Goal: Information Seeking & Learning: Compare options

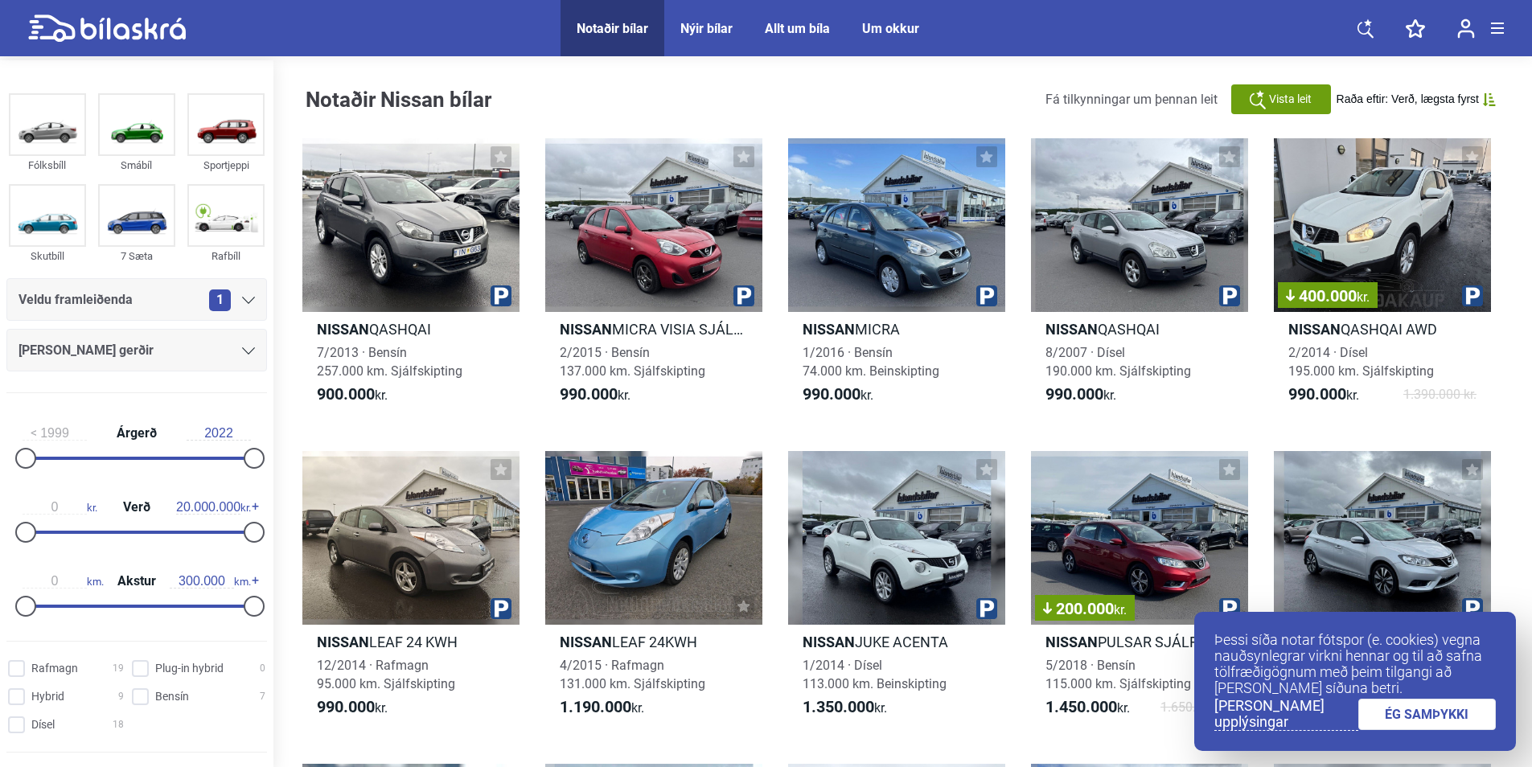
click at [1456, 710] on link "ÉG SAMÞYKKI" at bounding box center [1427, 714] width 138 height 31
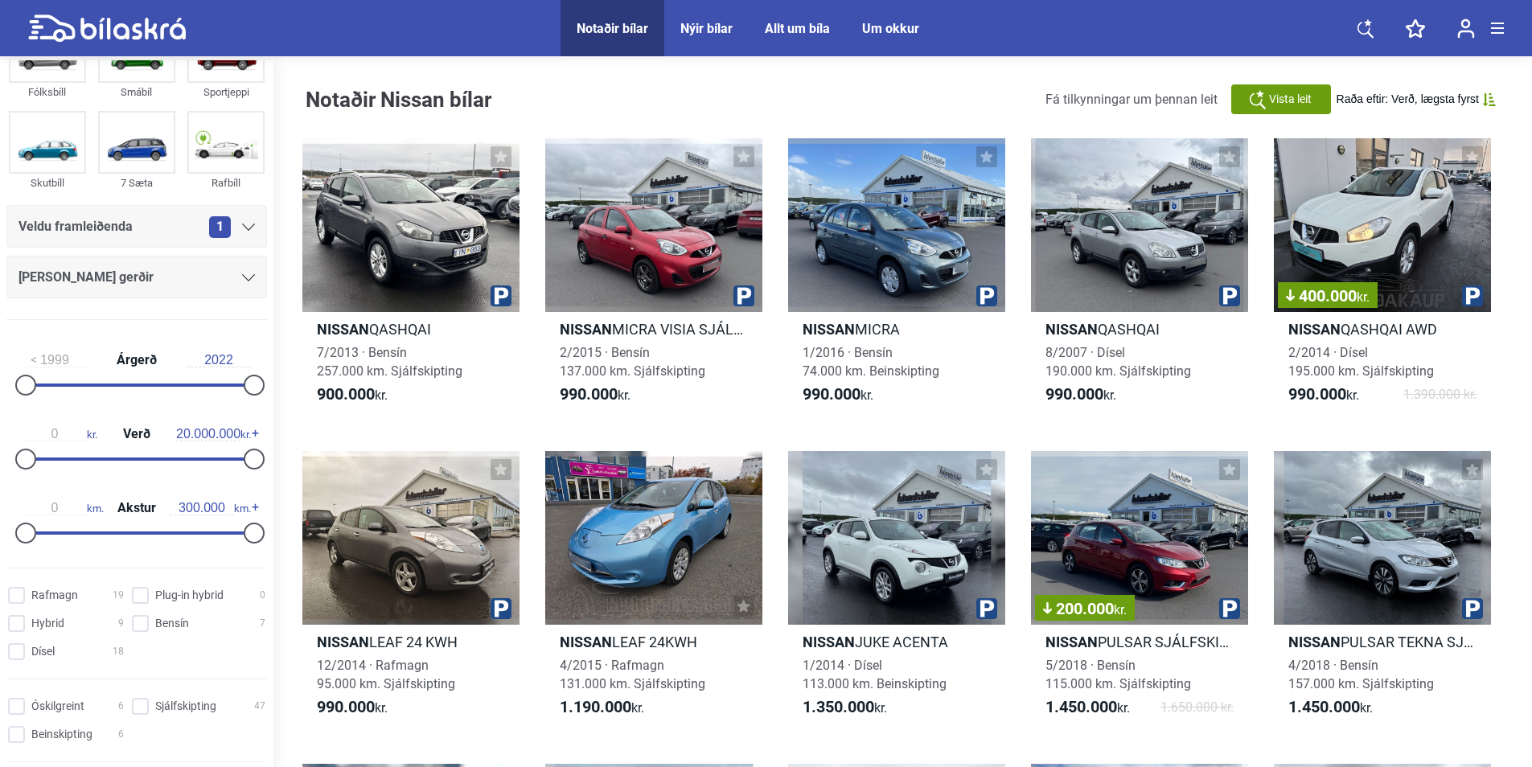
scroll to position [74, 0]
click at [40, 601] on input "Rafmagn 19" at bounding box center [68, 595] width 116 height 17
checkbox input "true"
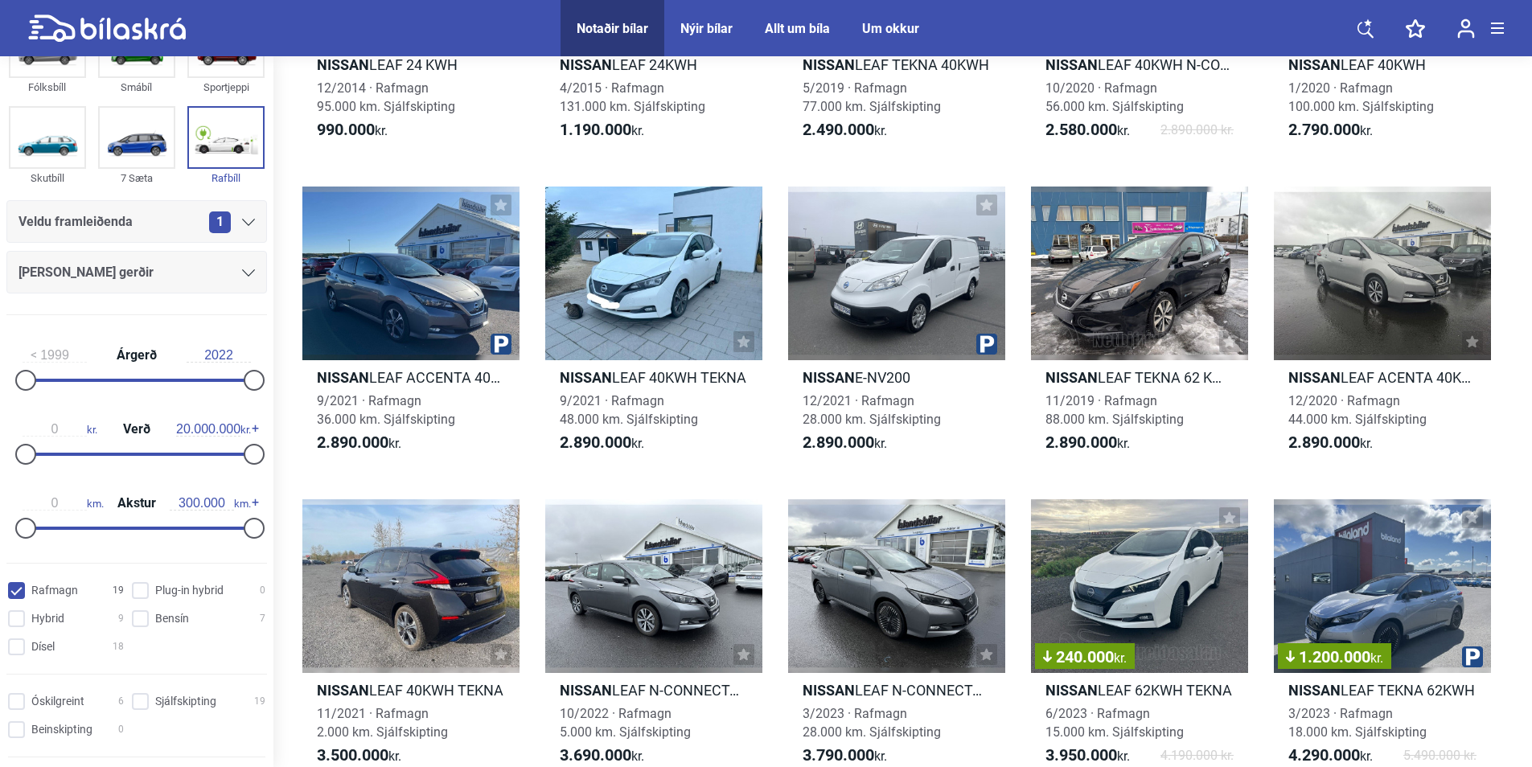
scroll to position [281, 0]
click at [412, 270] on div at bounding box center [410, 274] width 217 height 174
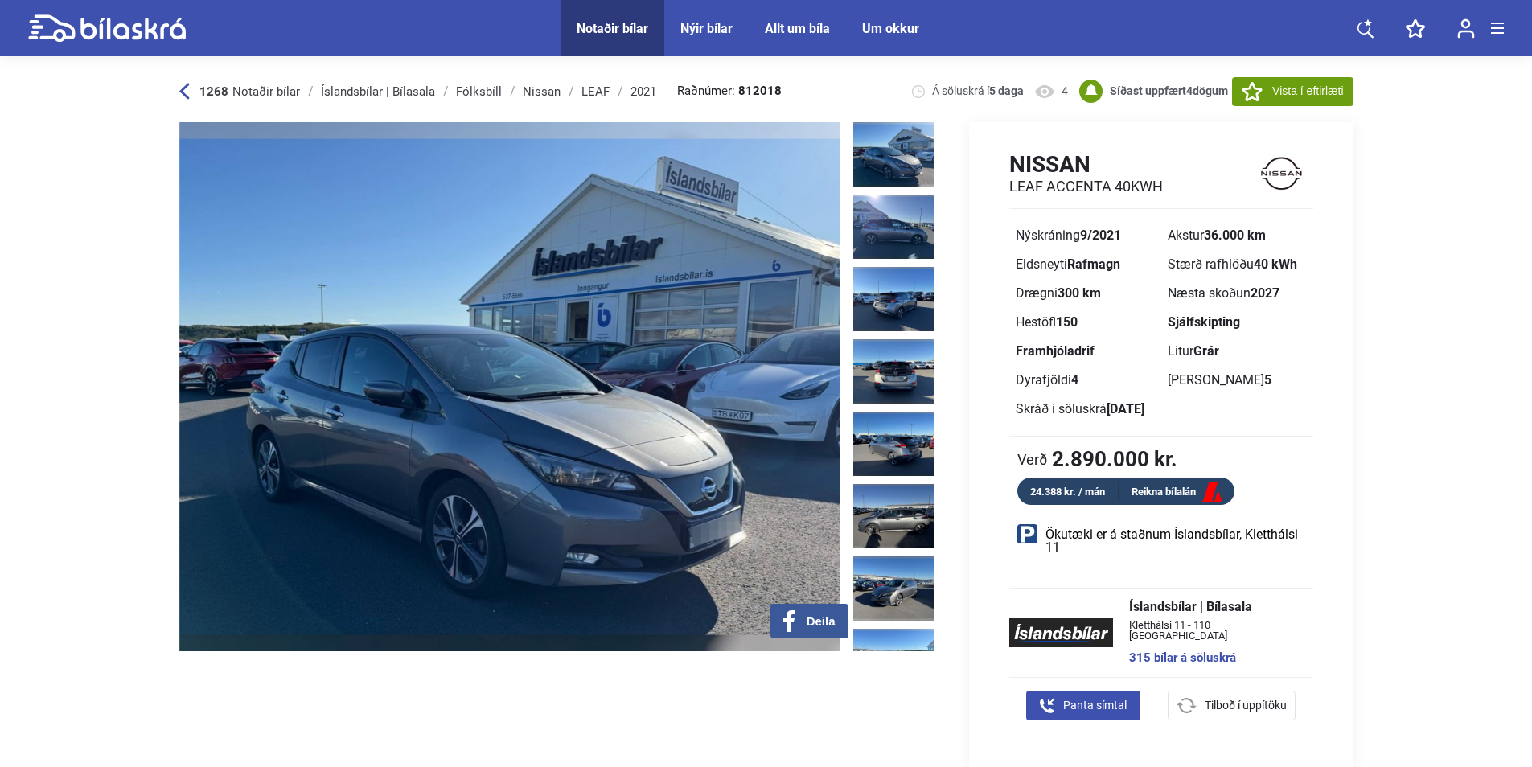
click at [893, 166] on img at bounding box center [893, 154] width 80 height 64
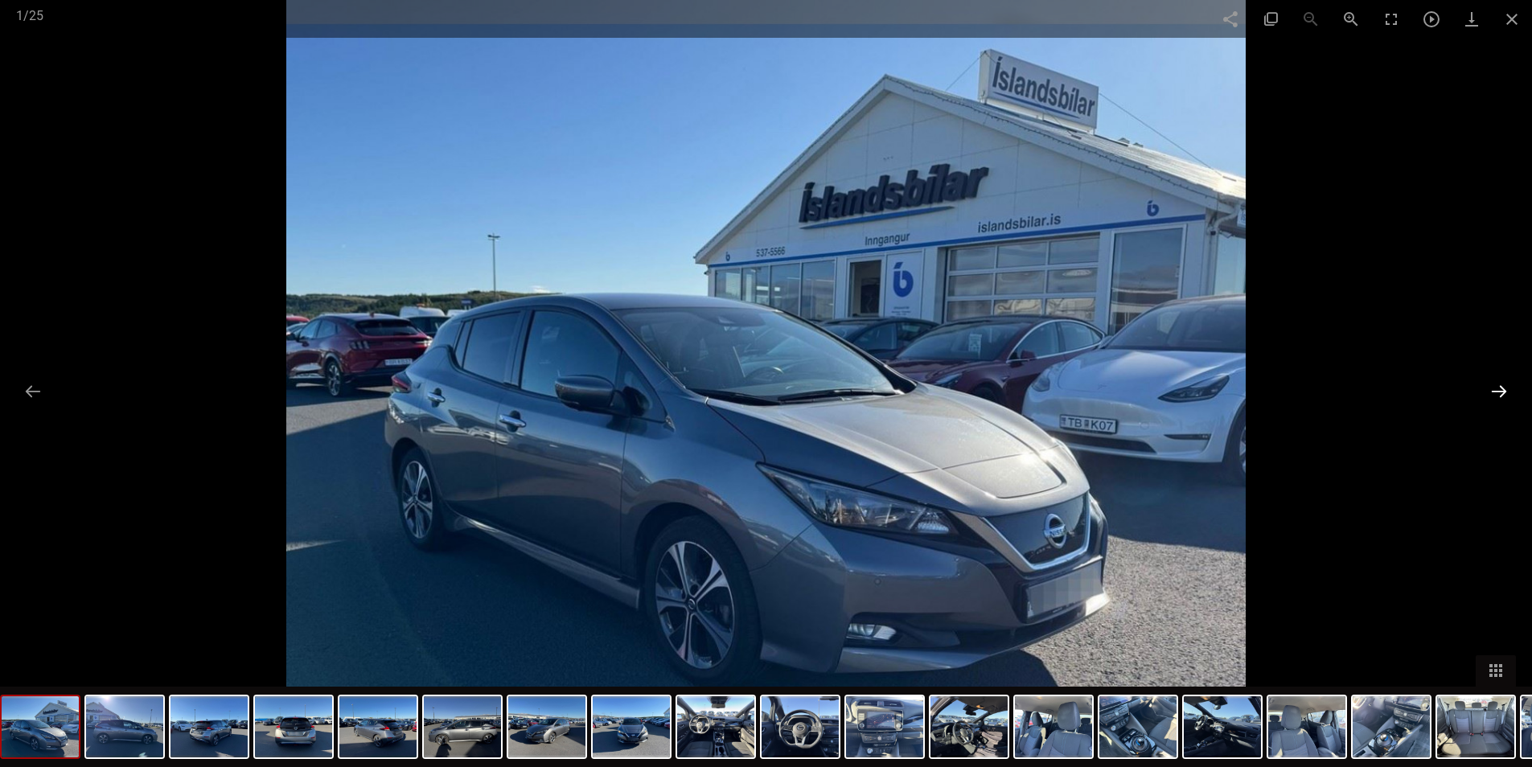
click at [1482, 404] on button at bounding box center [1499, 391] width 34 height 31
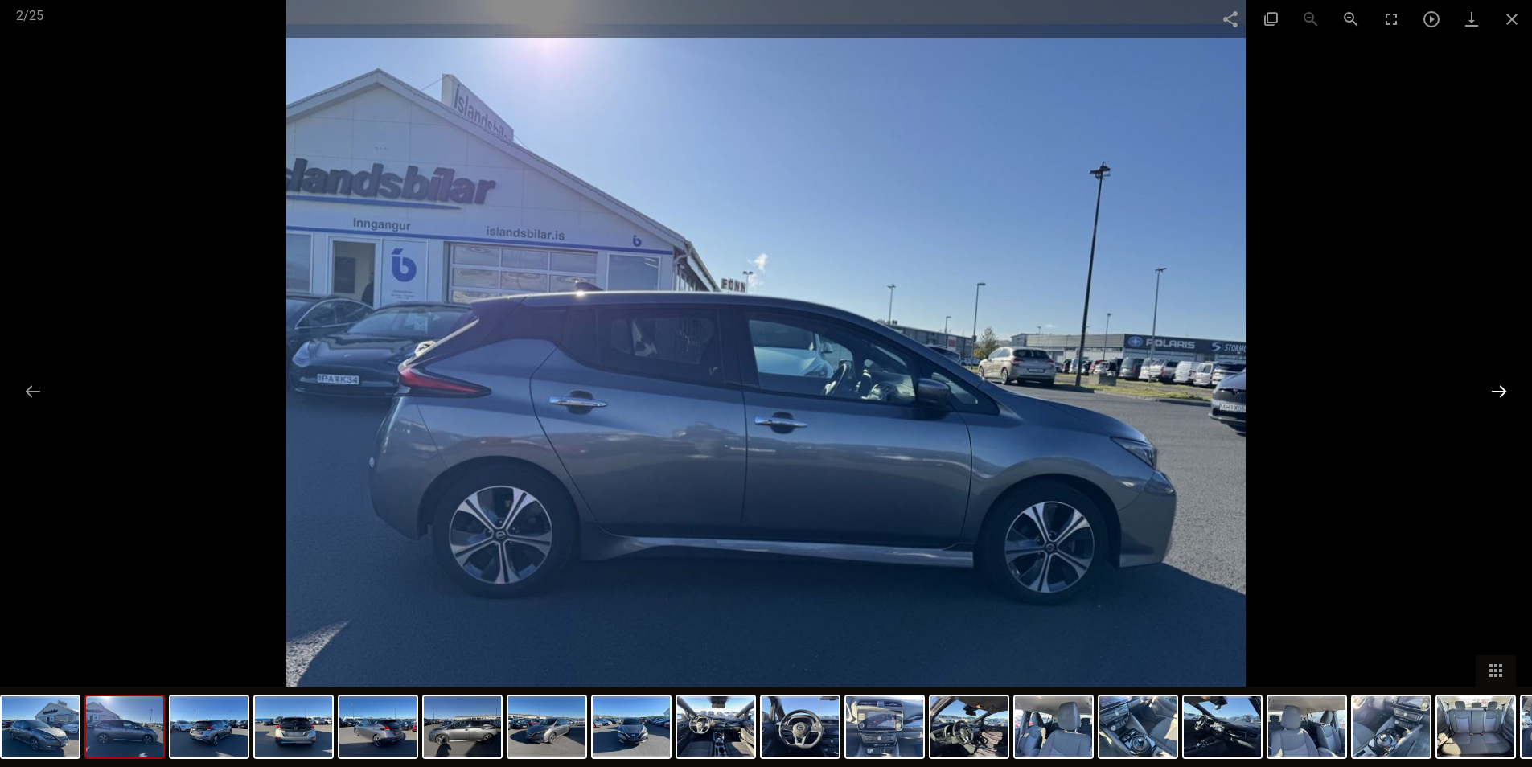
click at [1489, 400] on button at bounding box center [1499, 391] width 34 height 31
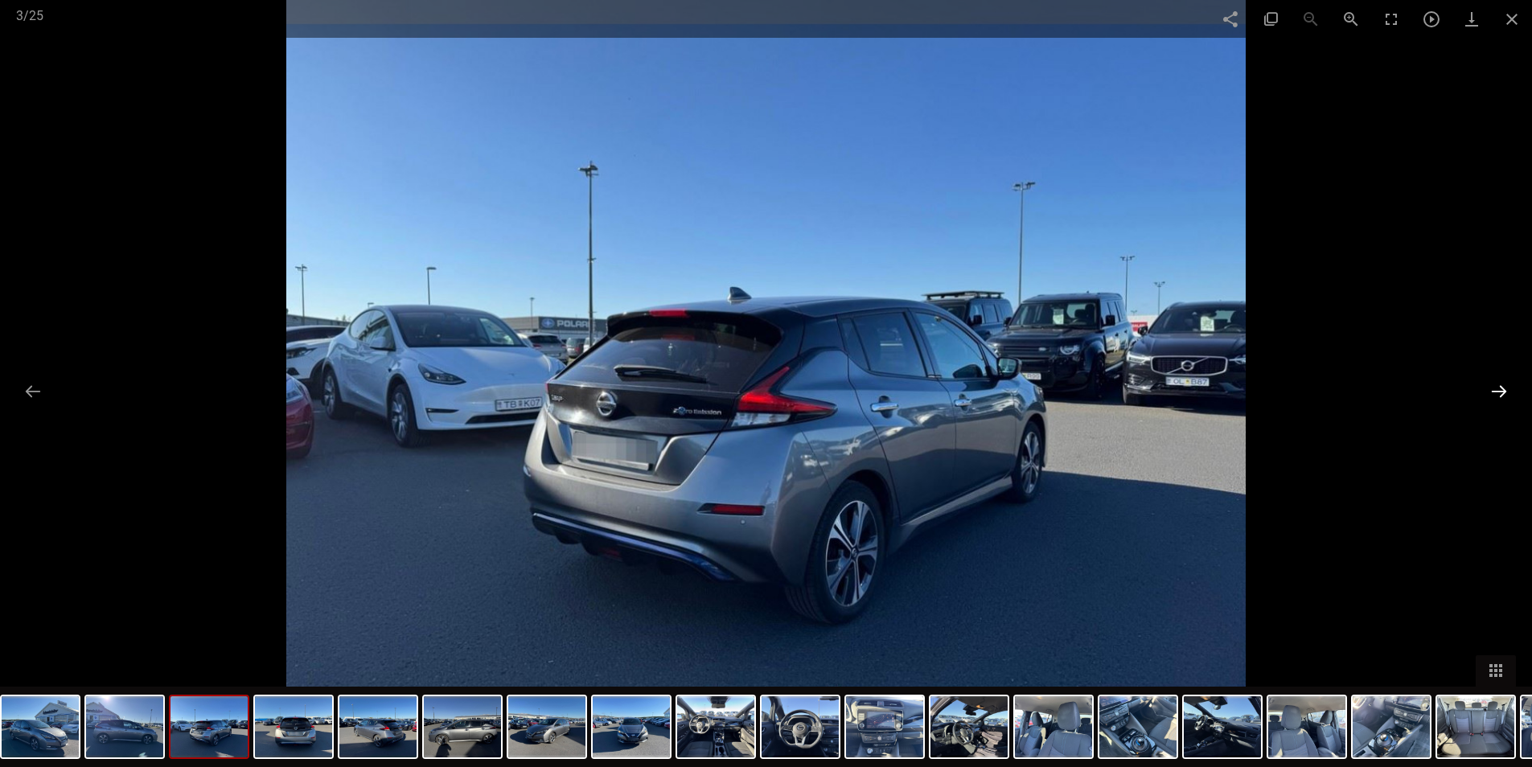
click at [1492, 402] on button at bounding box center [1499, 391] width 34 height 31
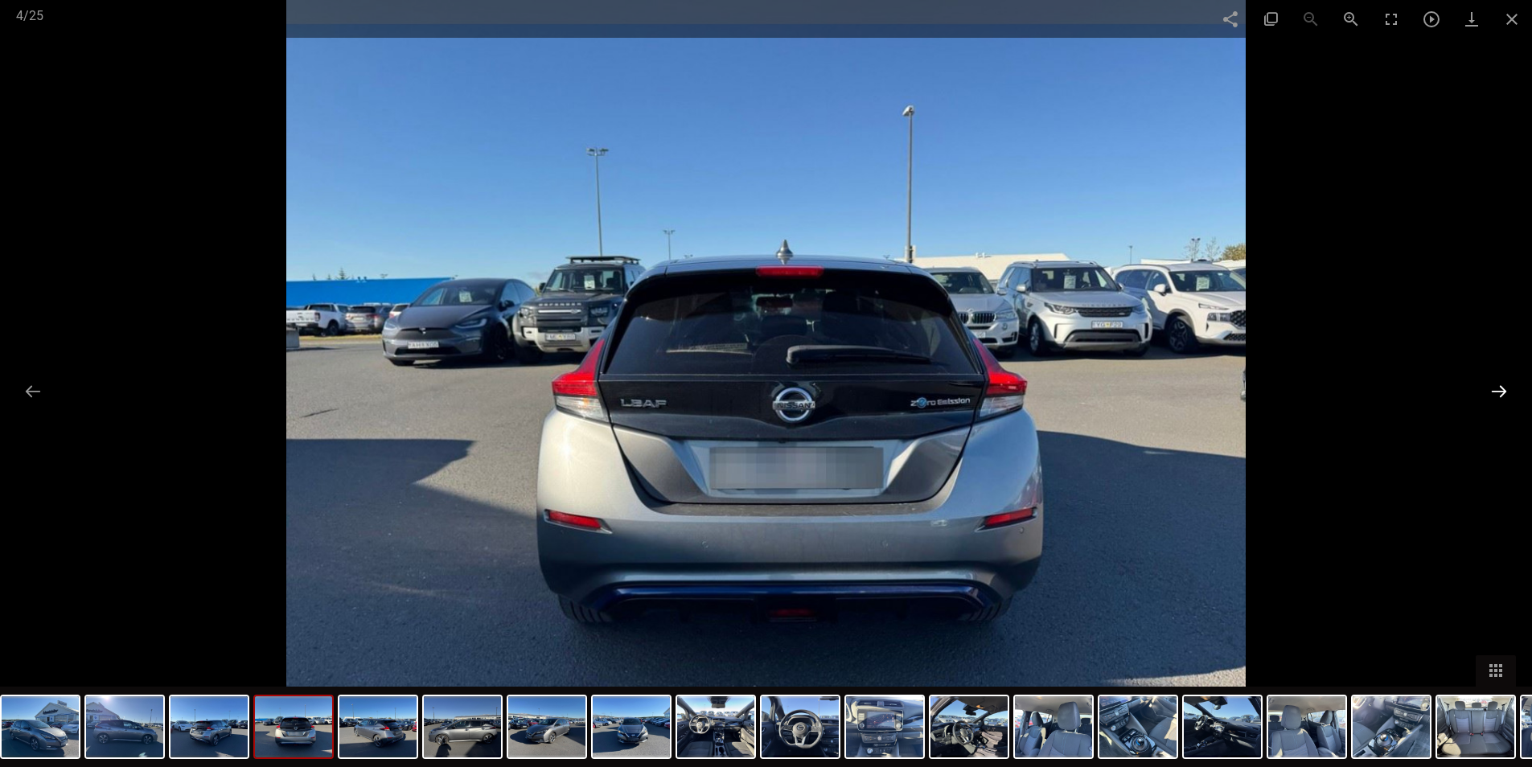
click at [1492, 403] on button at bounding box center [1499, 391] width 34 height 31
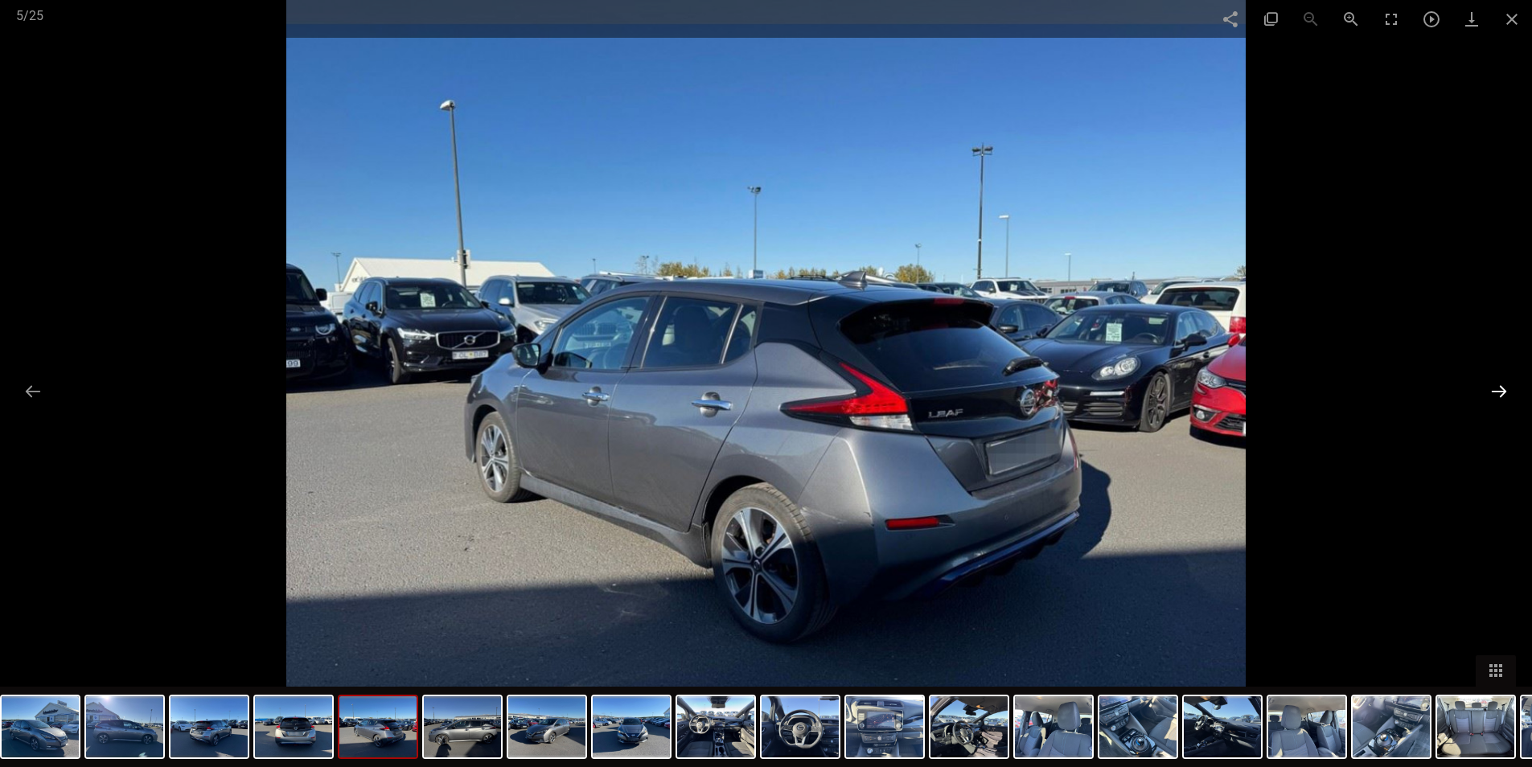
click at [1495, 405] on button at bounding box center [1499, 391] width 34 height 31
click at [1490, 399] on button at bounding box center [1499, 391] width 34 height 31
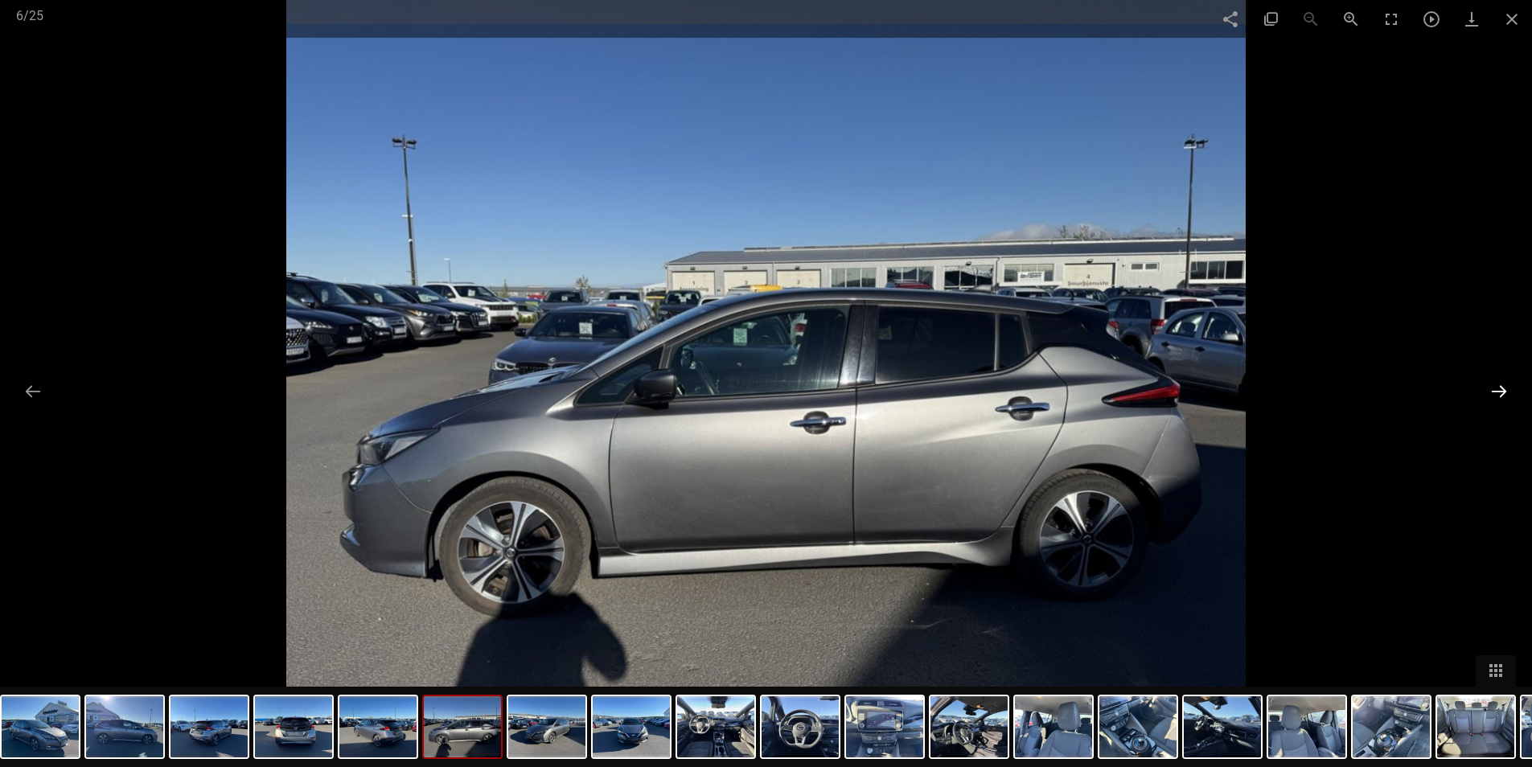
click at [1501, 406] on button at bounding box center [1499, 391] width 34 height 31
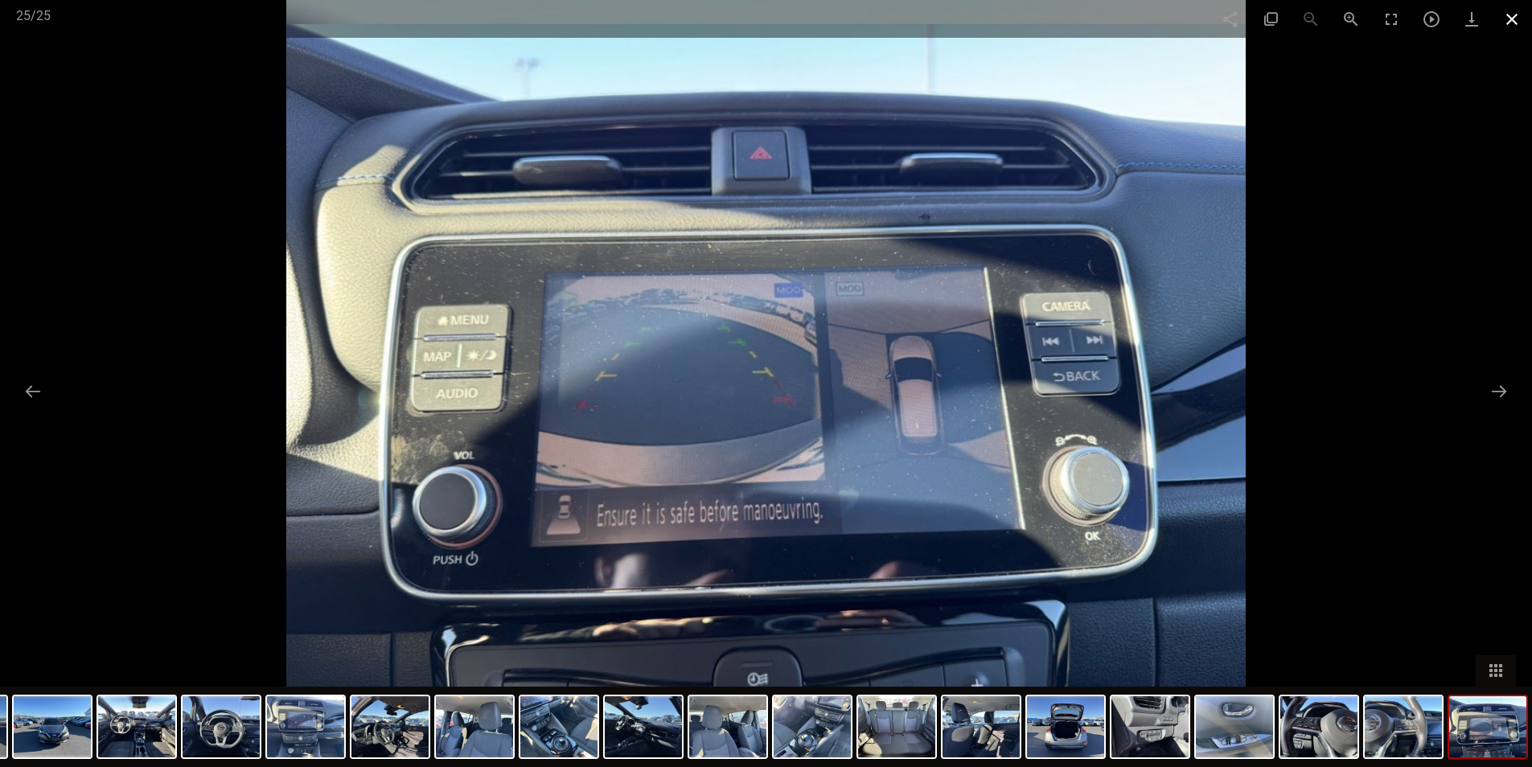
click at [1499, 27] on span at bounding box center [1512, 19] width 40 height 38
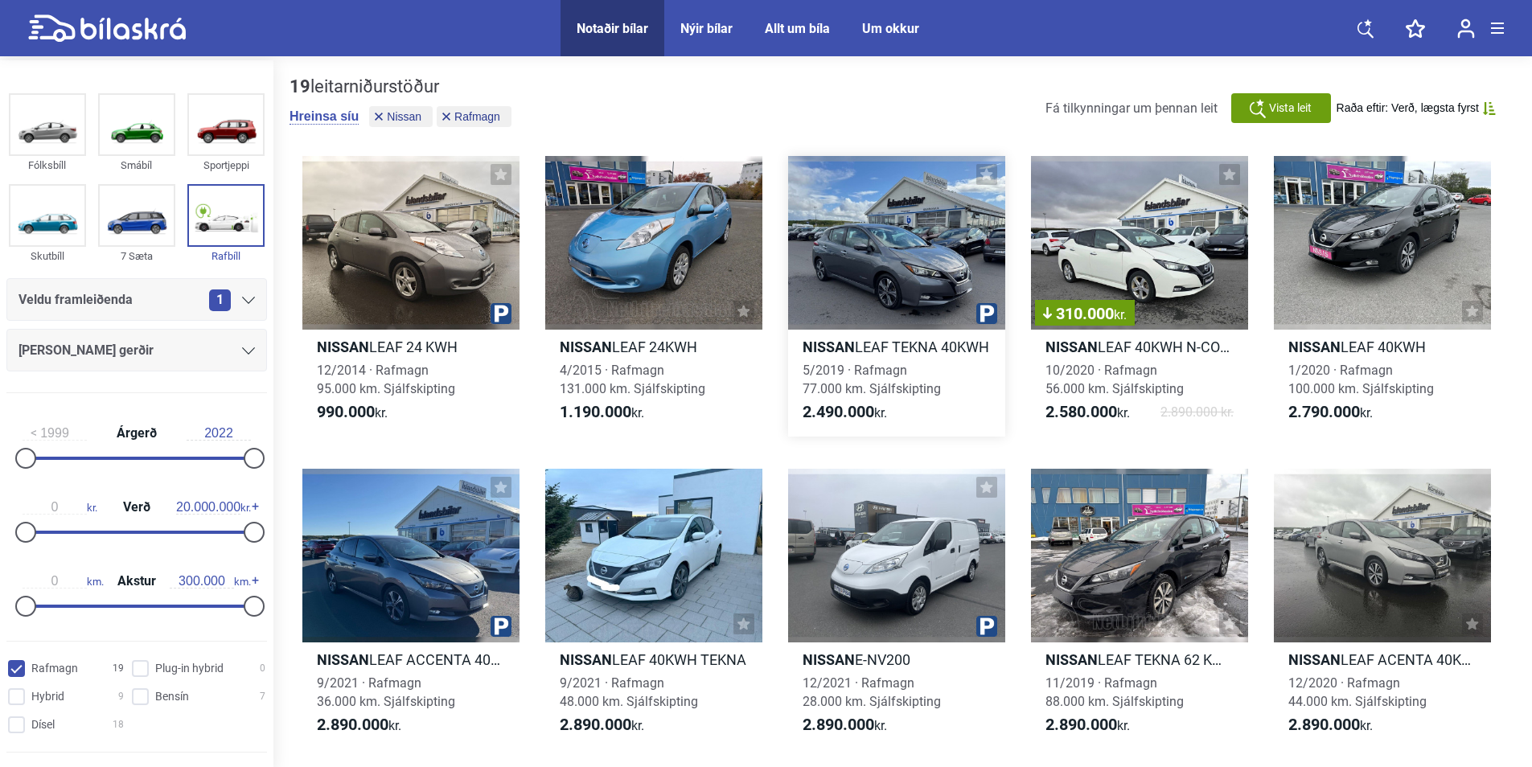
click at [925, 263] on div at bounding box center [896, 243] width 217 height 174
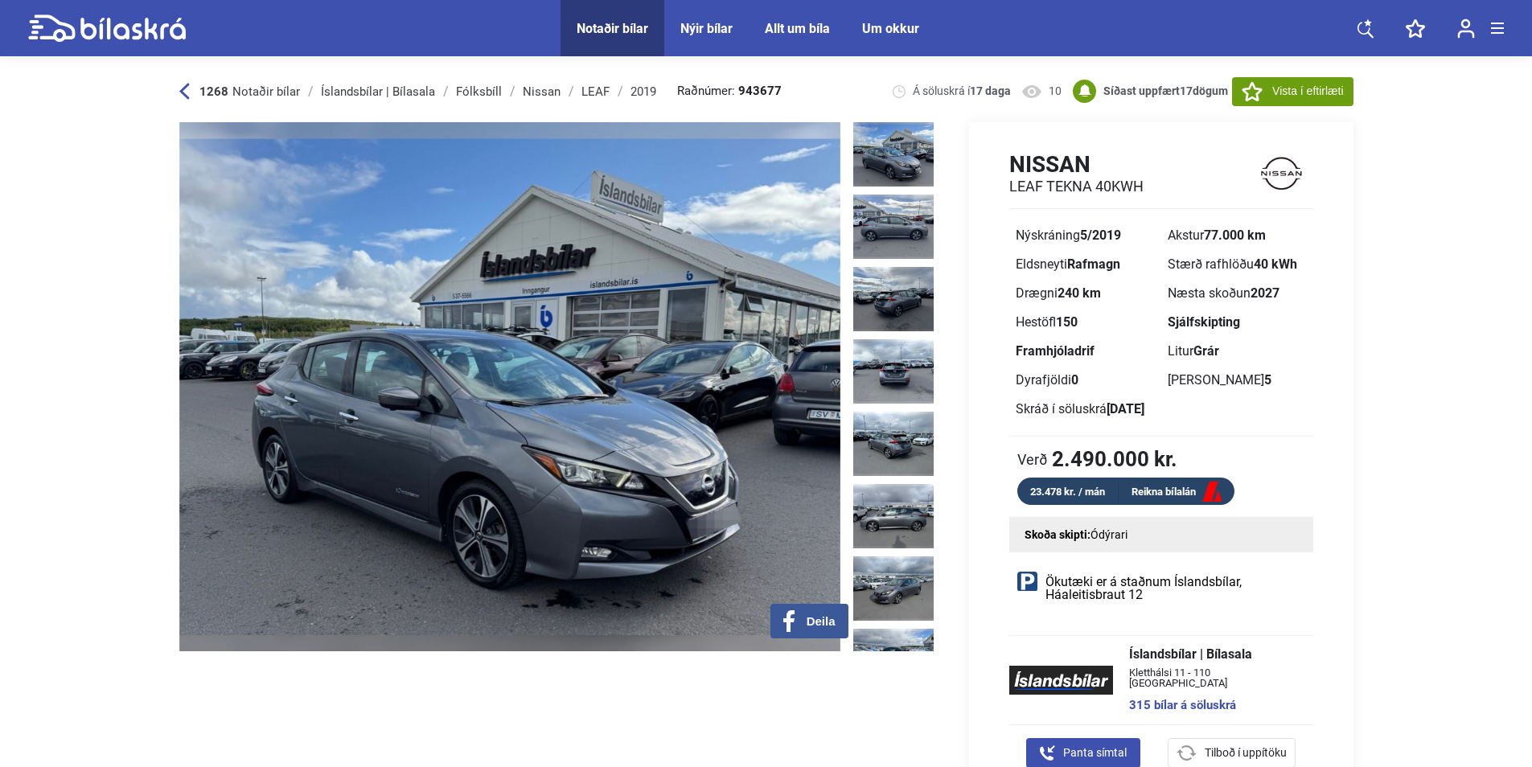
click at [884, 145] on img at bounding box center [893, 154] width 80 height 64
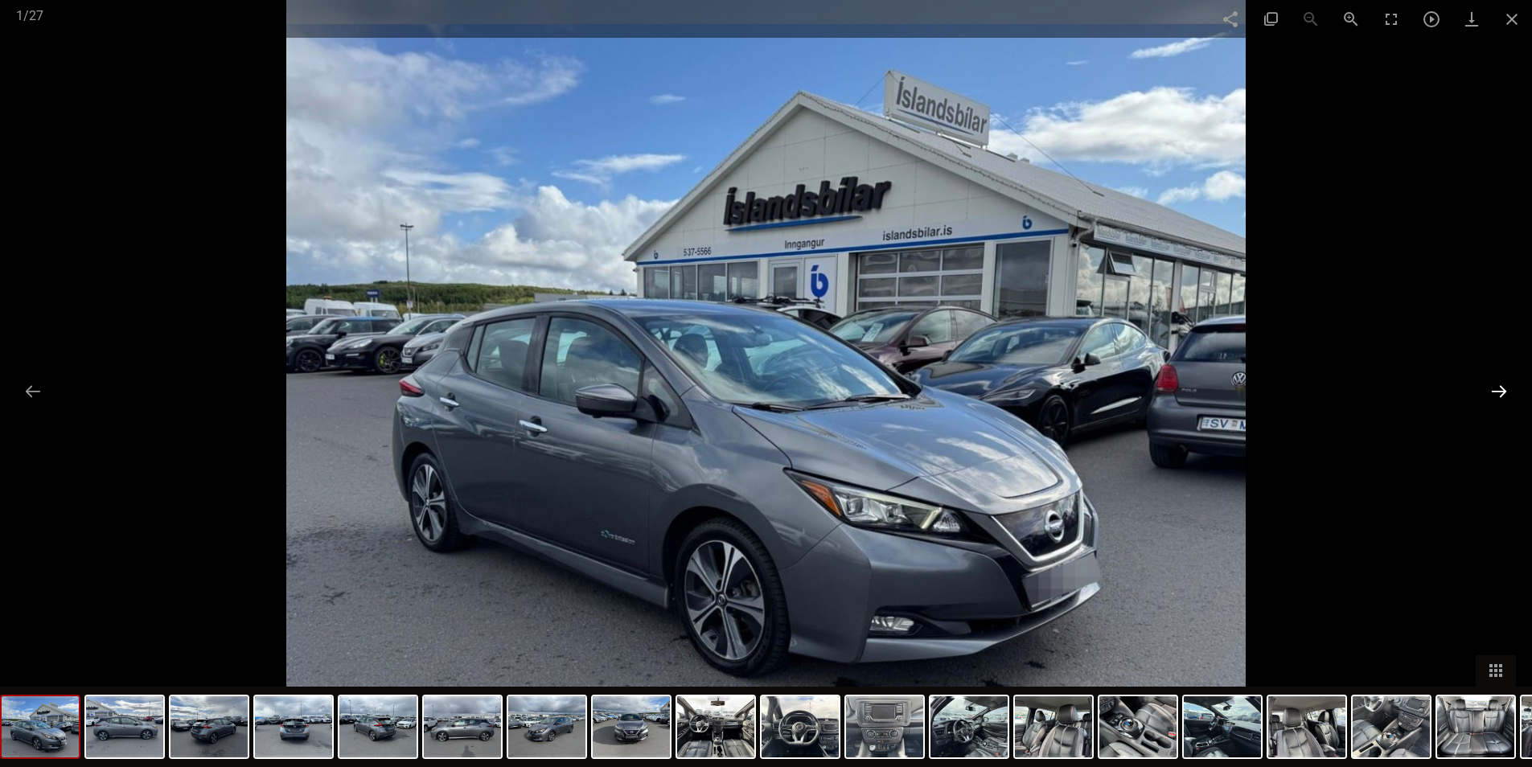
click at [1497, 391] on button at bounding box center [1499, 391] width 34 height 31
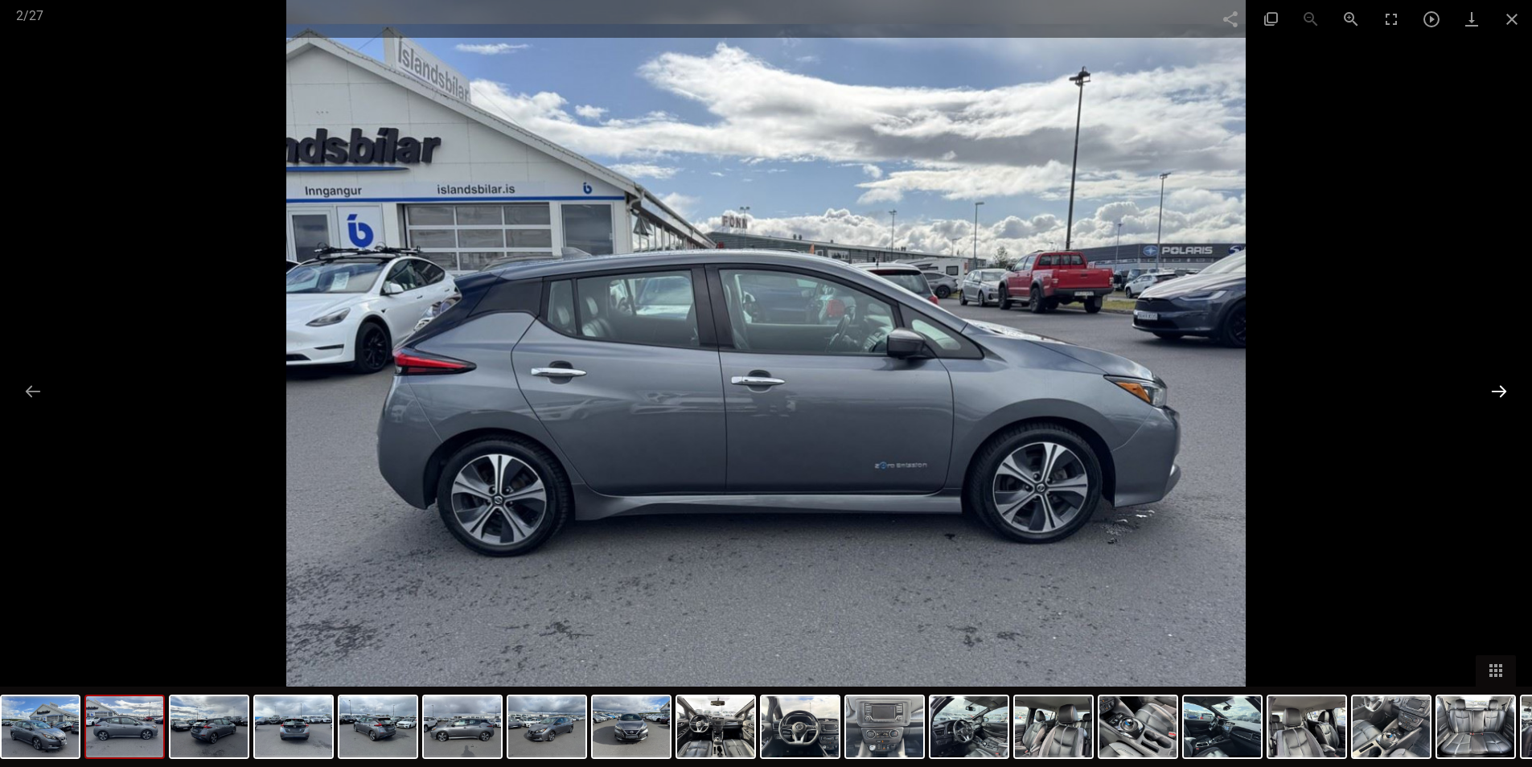
click at [1502, 401] on button at bounding box center [1499, 391] width 34 height 31
click at [1486, 399] on button at bounding box center [1499, 391] width 34 height 31
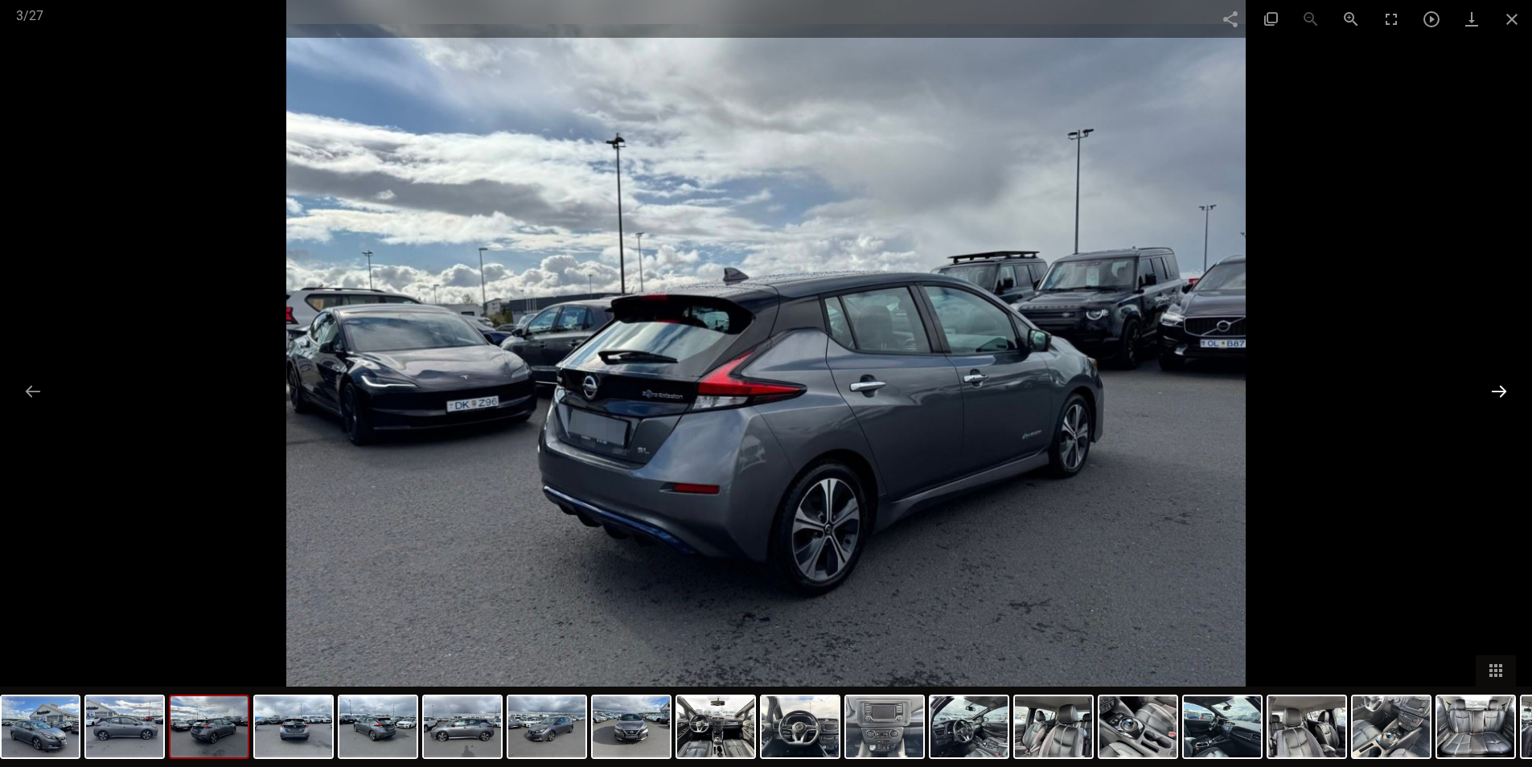
click at [1493, 406] on button at bounding box center [1499, 391] width 34 height 31
click at [1486, 396] on button at bounding box center [1499, 391] width 34 height 31
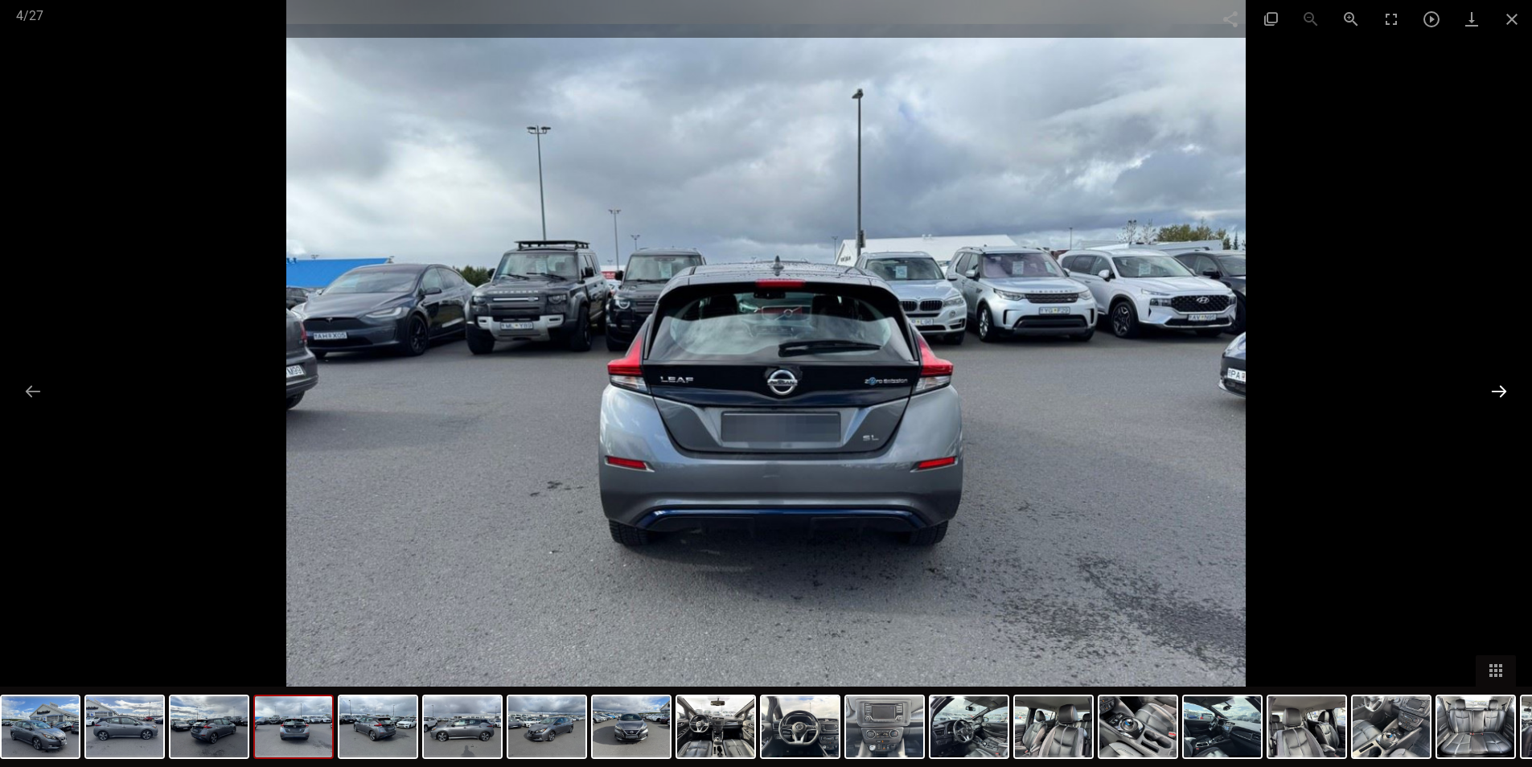
click at [1488, 397] on button at bounding box center [1499, 391] width 34 height 31
click at [1485, 398] on button at bounding box center [1499, 391] width 34 height 31
click at [1488, 395] on button at bounding box center [1499, 391] width 34 height 31
click at [1488, 393] on button at bounding box center [1499, 391] width 34 height 31
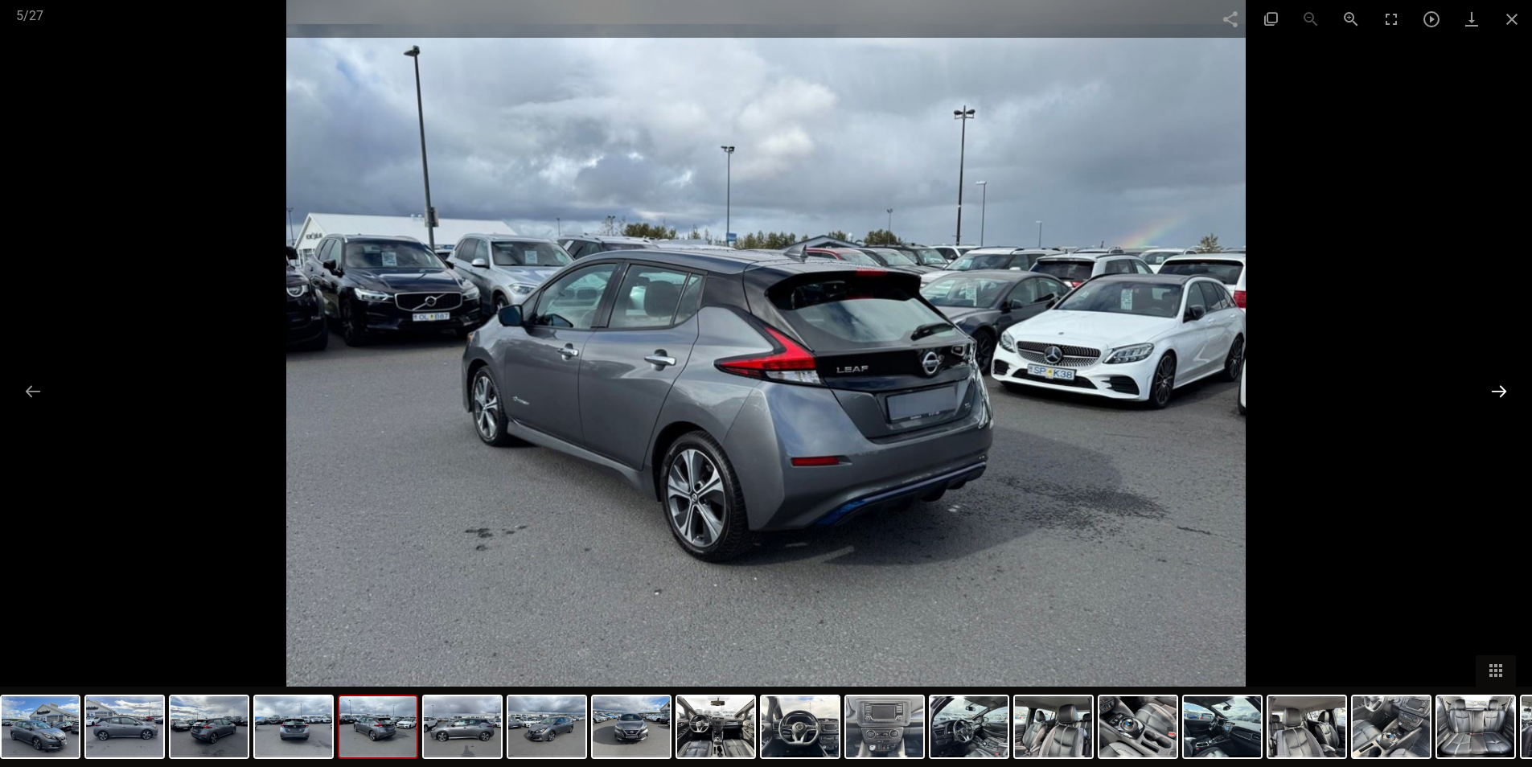
click at [1493, 392] on button at bounding box center [1499, 391] width 34 height 31
click at [1488, 393] on button at bounding box center [1499, 391] width 34 height 31
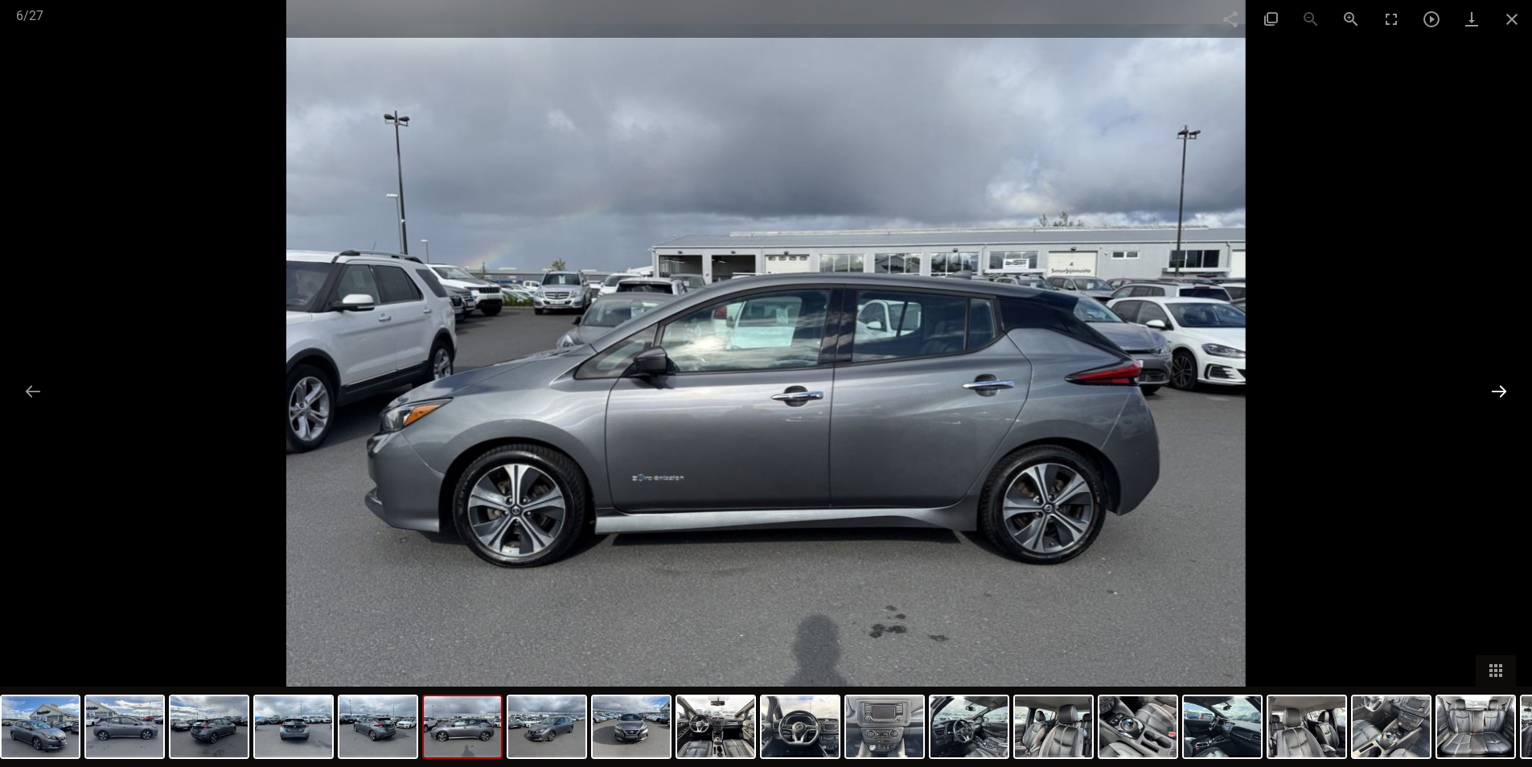
click at [1496, 387] on button at bounding box center [1499, 391] width 34 height 31
click at [1490, 388] on button at bounding box center [1499, 391] width 34 height 31
click at [1493, 389] on button at bounding box center [1499, 391] width 34 height 31
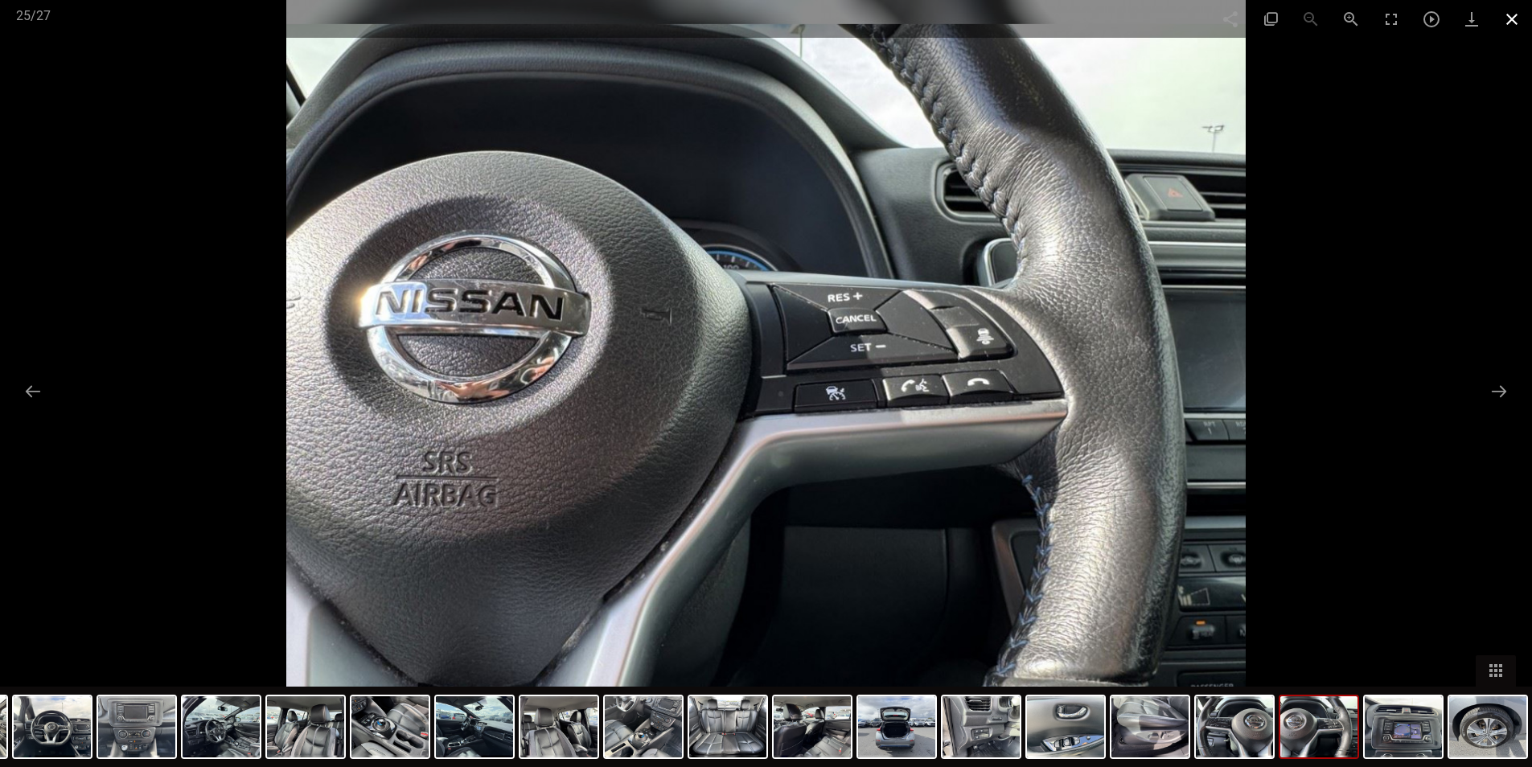
click at [1512, 14] on span at bounding box center [1512, 19] width 40 height 38
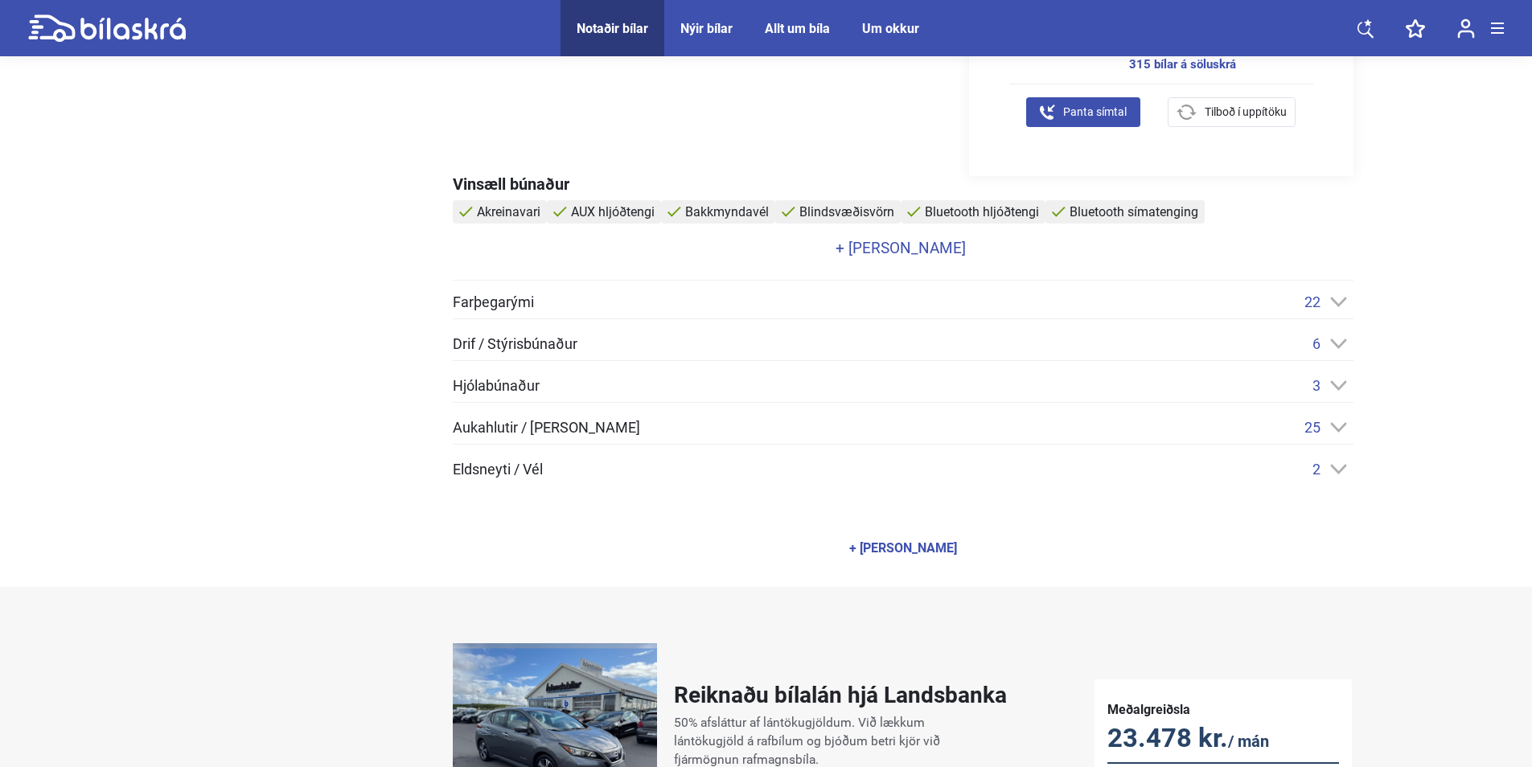
scroll to position [640, 0]
click at [874, 244] on link "+ [PERSON_NAME]" at bounding box center [901, 248] width 897 height 15
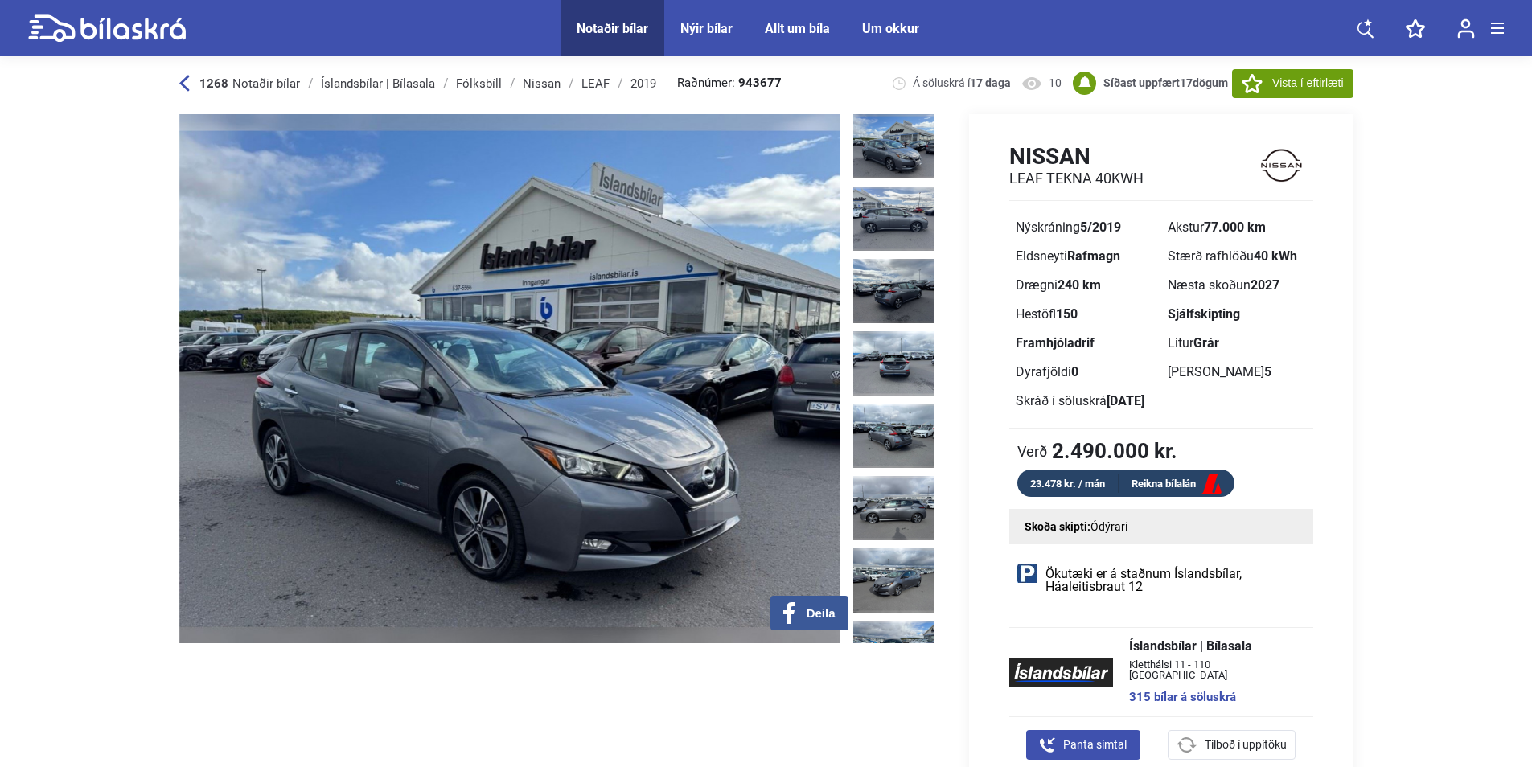
scroll to position [0, 0]
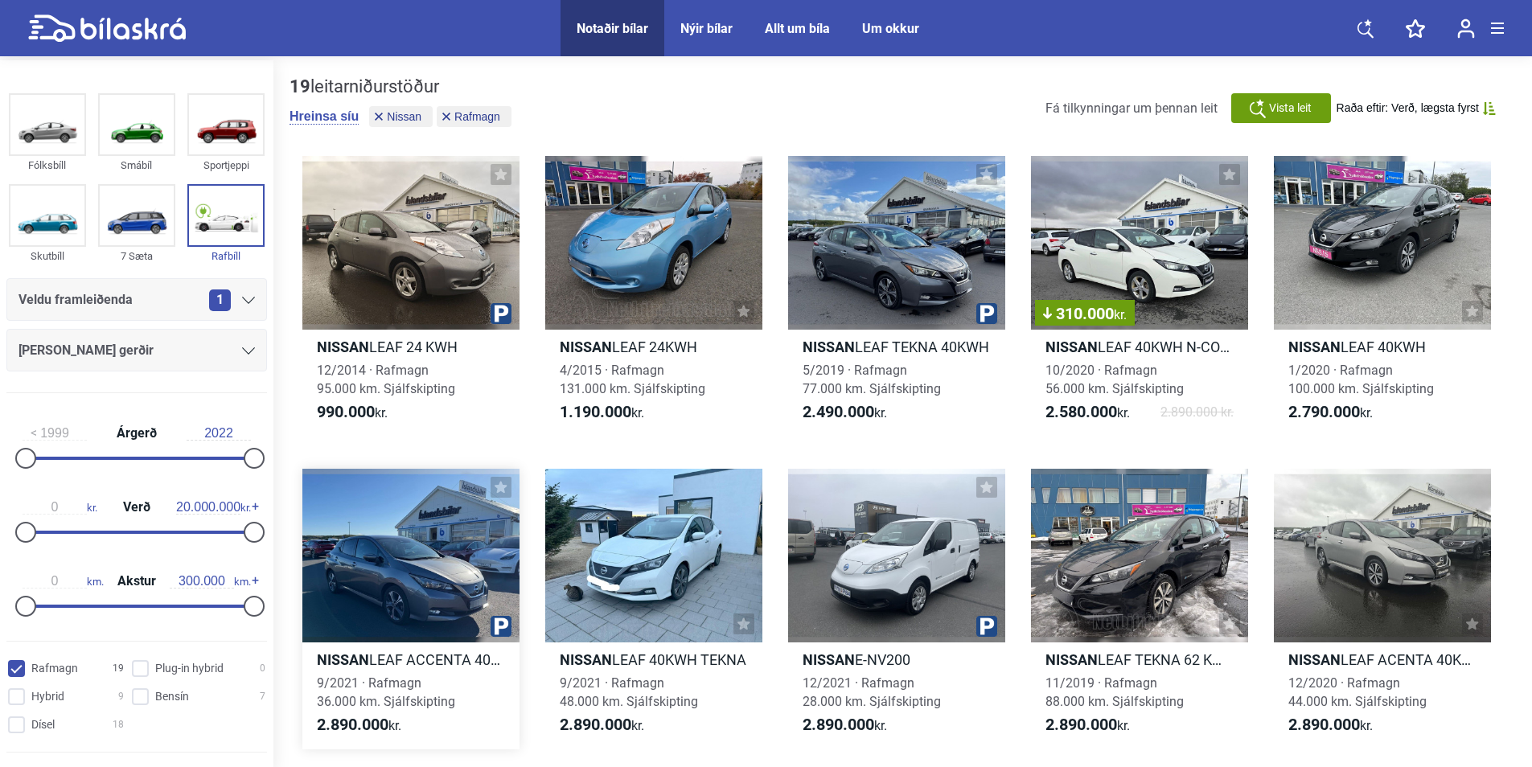
click at [425, 559] on div at bounding box center [410, 556] width 217 height 174
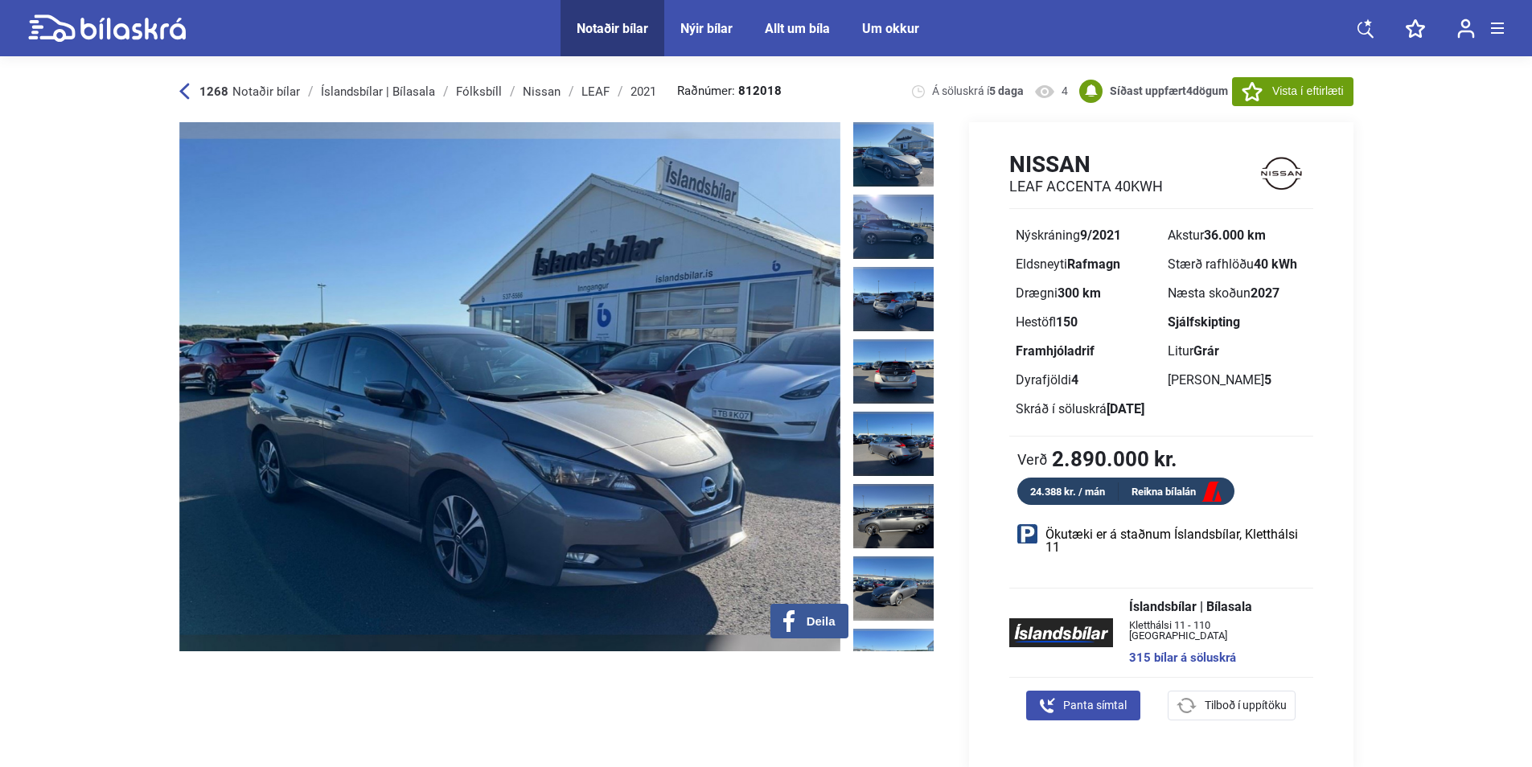
click at [183, 86] on icon at bounding box center [184, 91] width 10 height 17
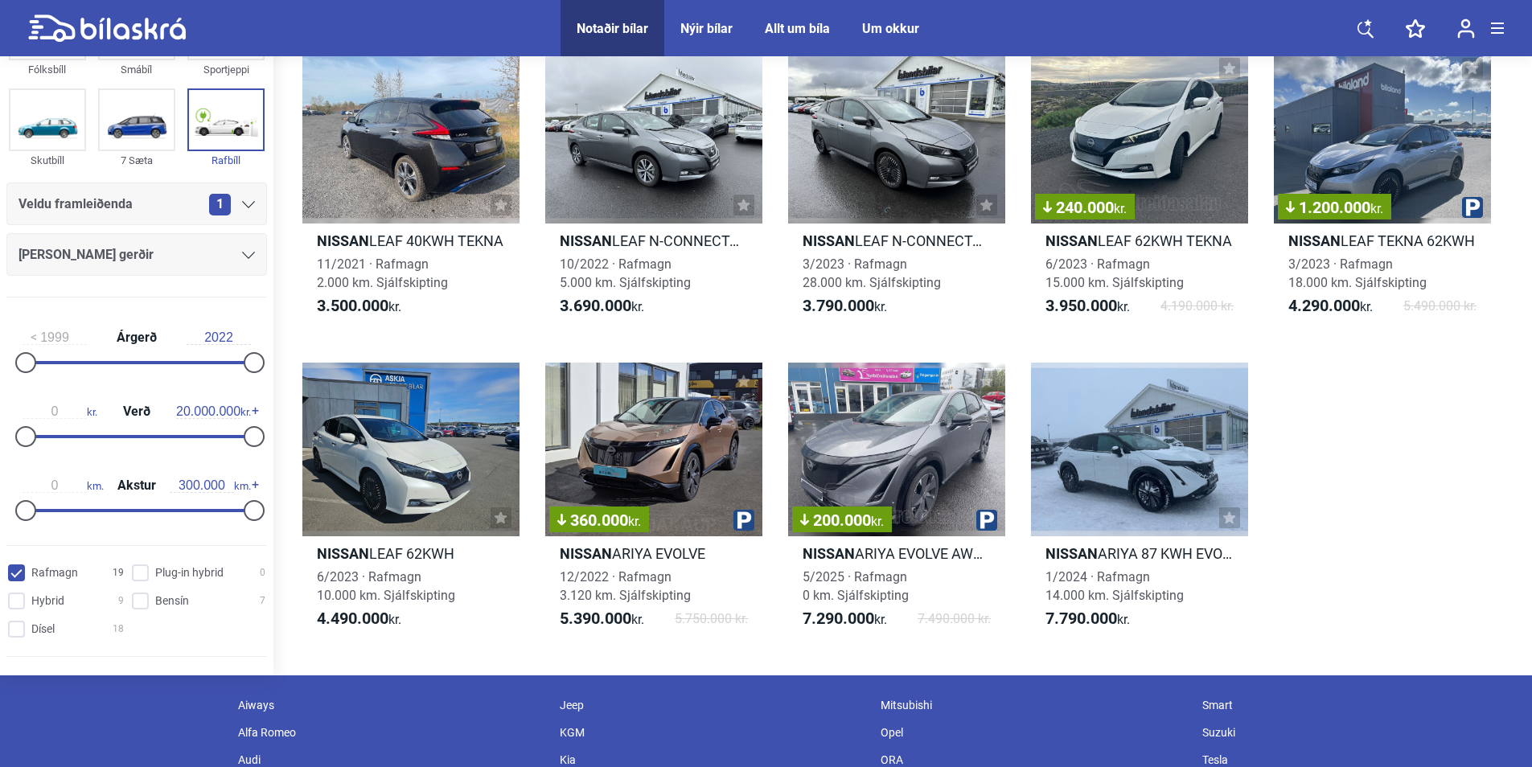
scroll to position [731, 0]
